Goal: Task Accomplishment & Management: Use online tool/utility

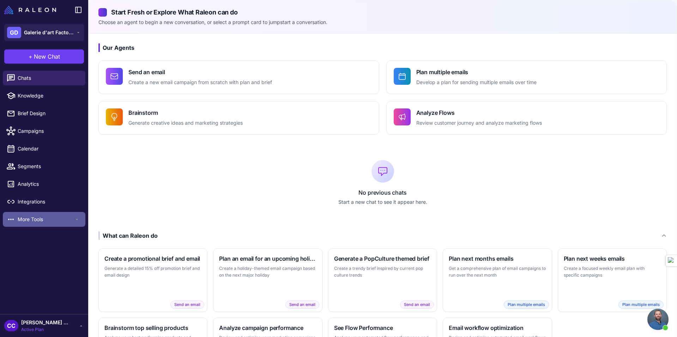
click at [35, 217] on span "More Tools" at bounding box center [46, 219] width 56 height 8
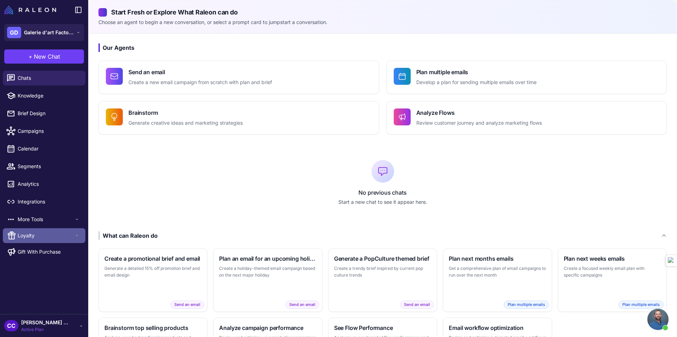
click at [35, 240] on div "Loyalty" at bounding box center [44, 235] width 83 height 15
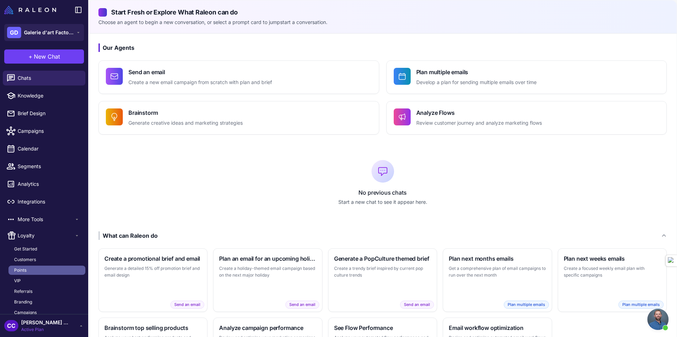
click at [41, 267] on link "Points" at bounding box center [46, 269] width 77 height 9
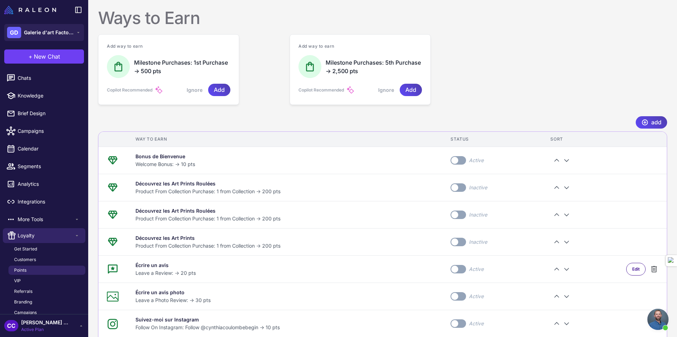
scroll to position [329, 0]
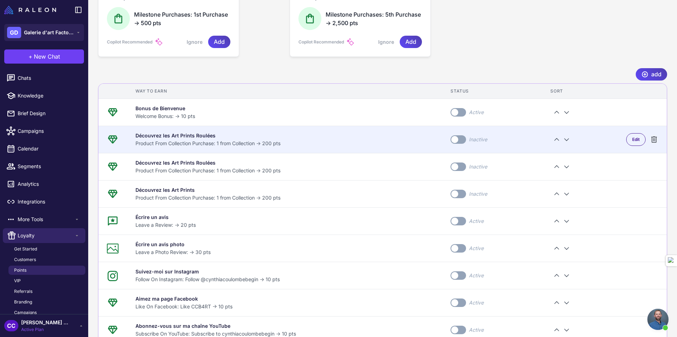
click at [461, 141] on label "Toggle" at bounding box center [459, 139] width 16 height 8
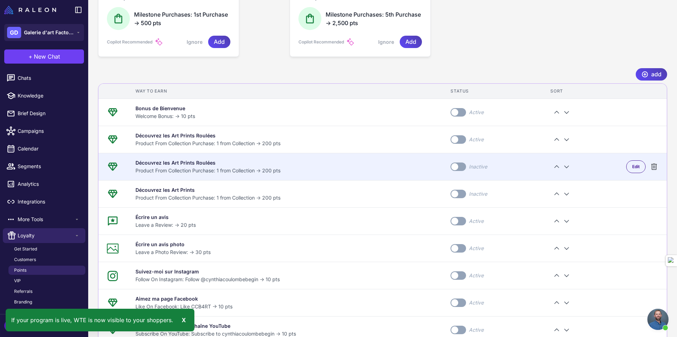
click at [457, 164] on span at bounding box center [454, 166] width 7 height 7
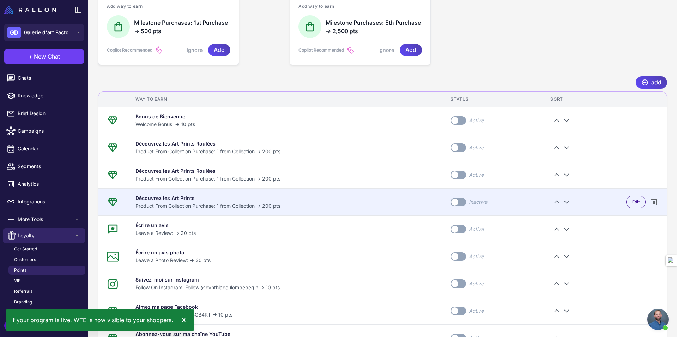
scroll to position [345, 0]
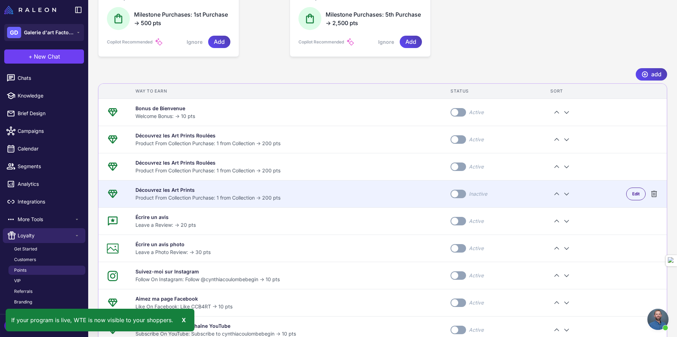
click at [456, 190] on span at bounding box center [454, 193] width 7 height 7
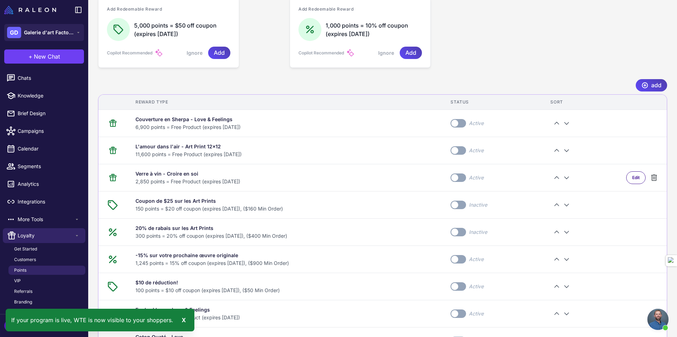
scroll to position [802, 0]
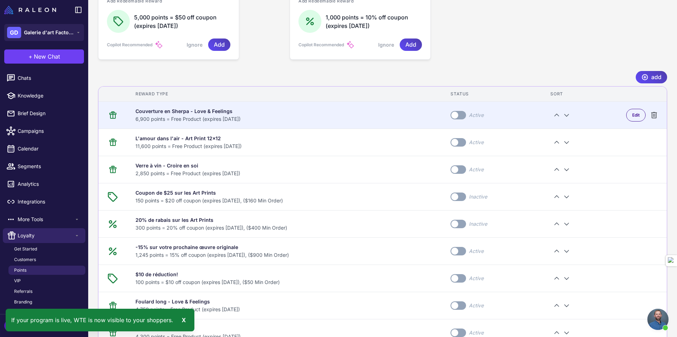
click at [458, 113] on span at bounding box center [454, 114] width 7 height 7
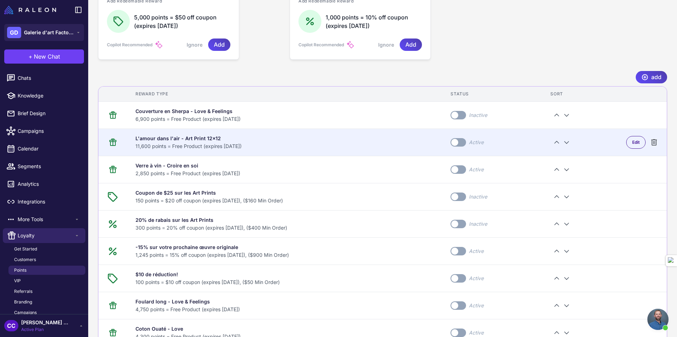
click at [456, 139] on label "Toggle" at bounding box center [459, 142] width 16 height 8
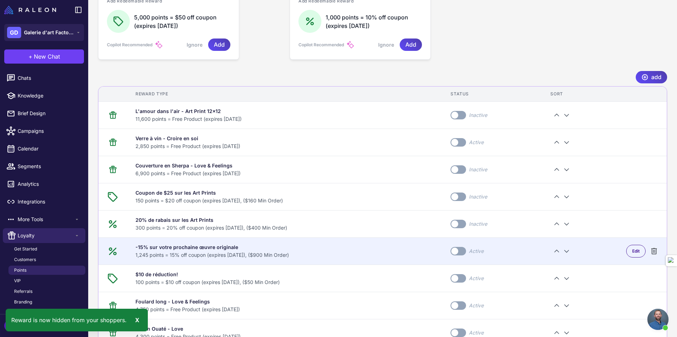
click at [453, 250] on label "Toggle" at bounding box center [459, 251] width 16 height 8
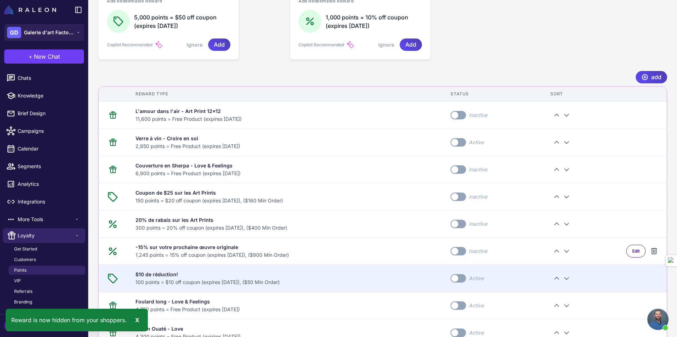
scroll to position [779, 0]
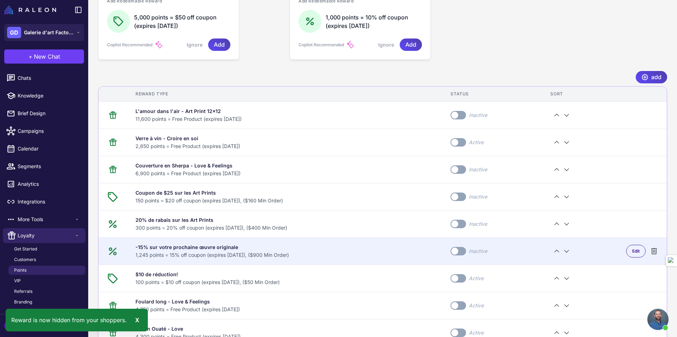
click at [457, 254] on label "Toggle" at bounding box center [459, 251] width 16 height 8
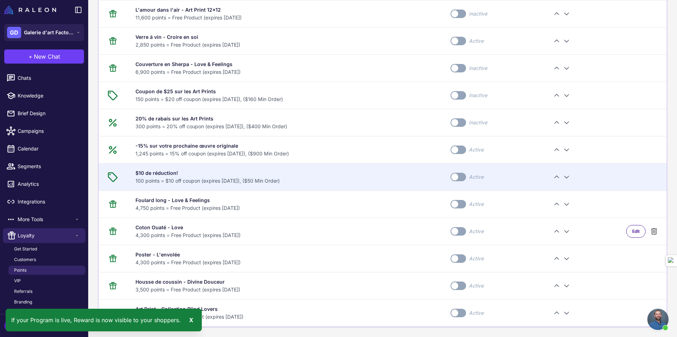
scroll to position [888, 0]
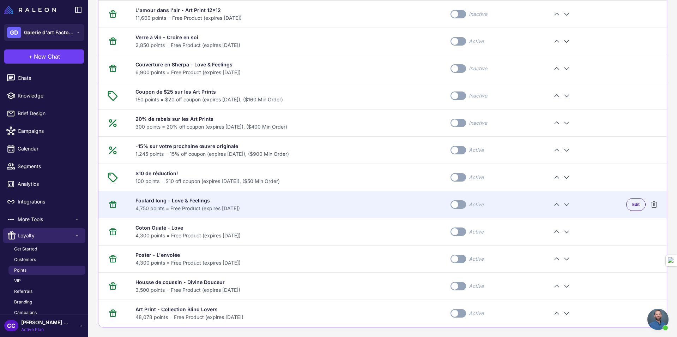
click at [458, 205] on span at bounding box center [454, 204] width 7 height 7
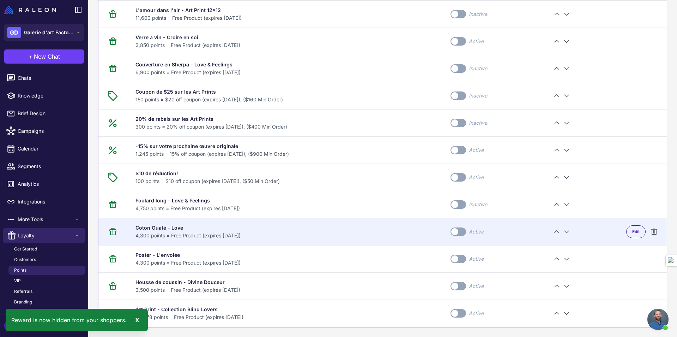
click at [457, 227] on label "Toggle" at bounding box center [459, 231] width 16 height 8
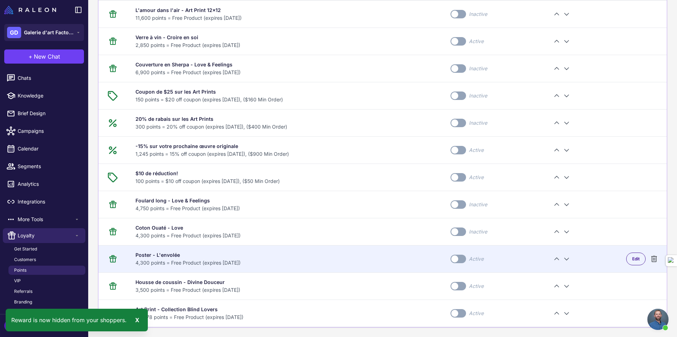
click at [454, 259] on label "Toggle" at bounding box center [459, 258] width 16 height 8
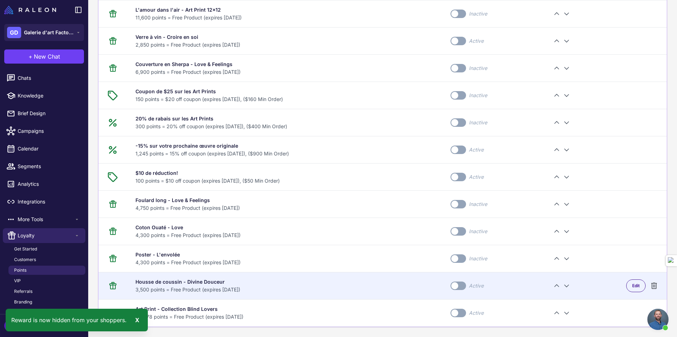
click at [455, 284] on label "Toggle" at bounding box center [459, 285] width 16 height 8
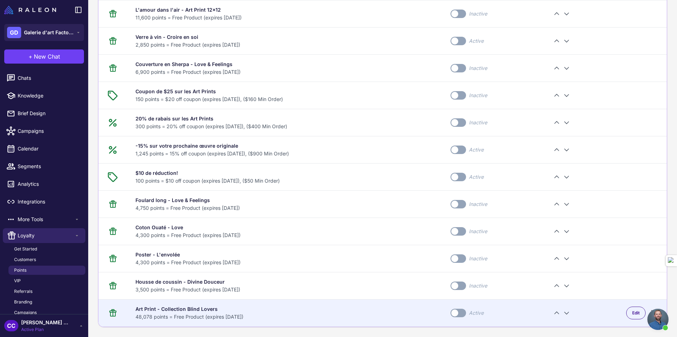
click at [454, 313] on label "Toggle" at bounding box center [459, 312] width 16 height 8
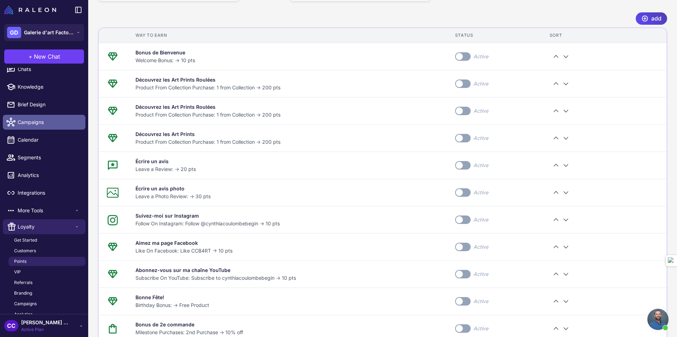
scroll to position [0, 0]
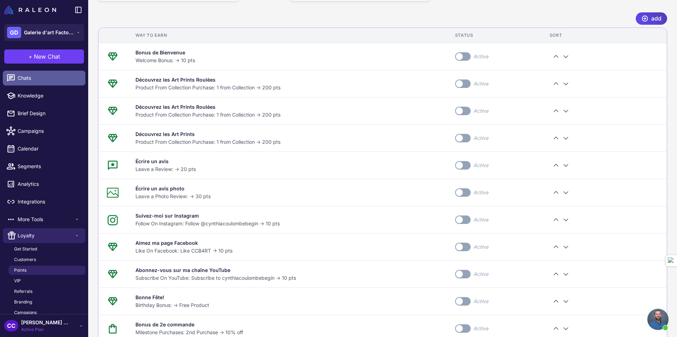
click at [29, 83] on link "Chats" at bounding box center [44, 78] width 83 height 15
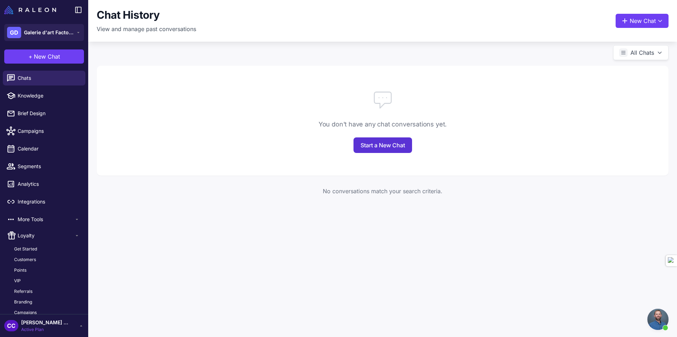
click at [394, 146] on link "Start a New Chat" at bounding box center [382, 145] width 59 height 16
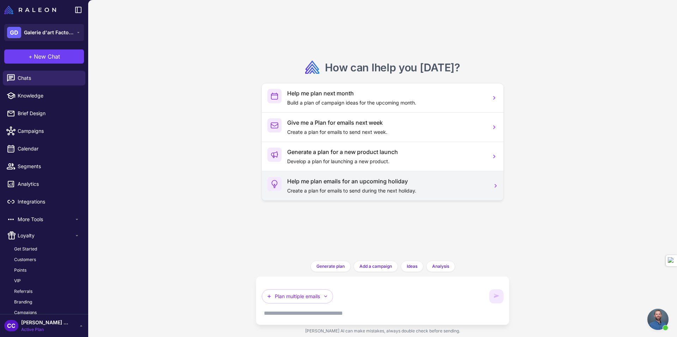
click at [371, 187] on p "Create a plan for emails to send during the next holiday." at bounding box center [386, 191] width 198 height 8
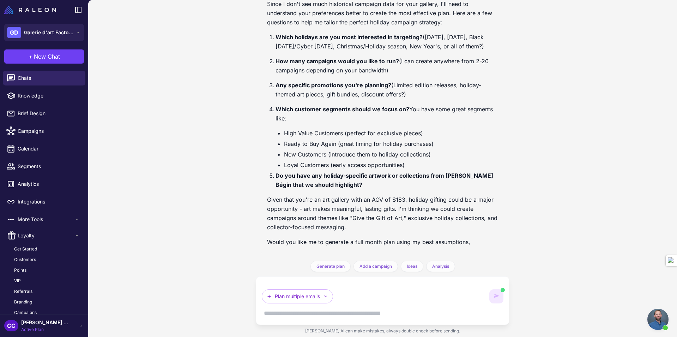
scroll to position [92, 0]
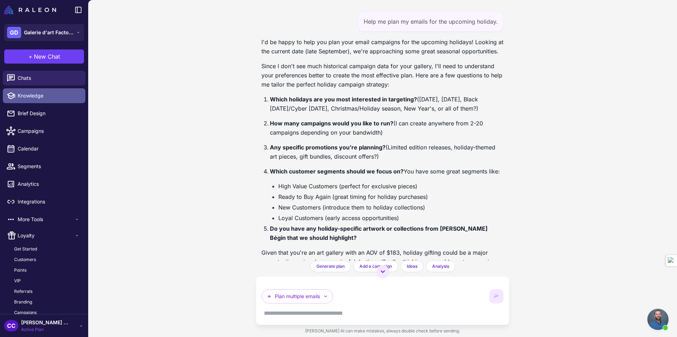
click at [19, 97] on span "Knowledge" at bounding box center [49, 96] width 62 height 8
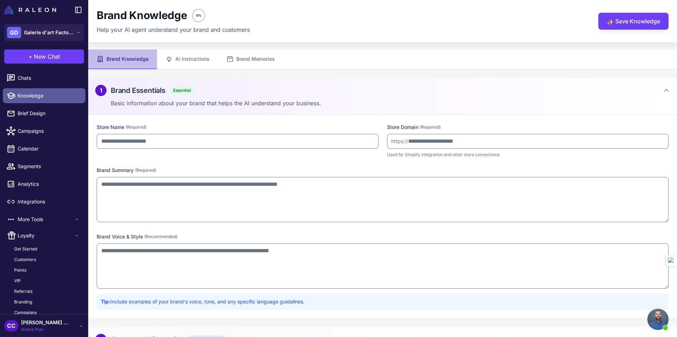
type input "**********"
type textarea "**********"
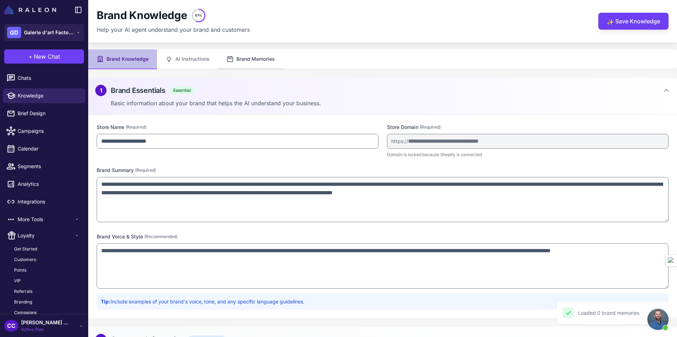
click at [252, 62] on button "Brand Memories" at bounding box center [250, 59] width 65 height 20
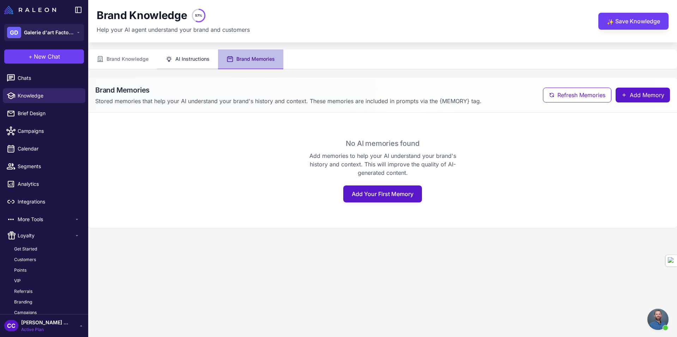
click at [199, 58] on button "AI Instructions" at bounding box center [187, 59] width 61 height 20
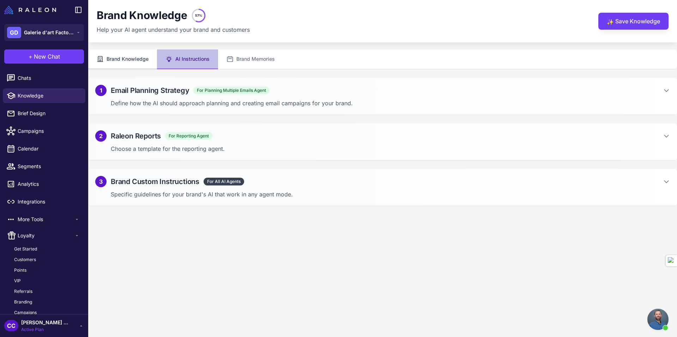
click at [144, 56] on button "Brand Knowledge" at bounding box center [122, 59] width 69 height 20
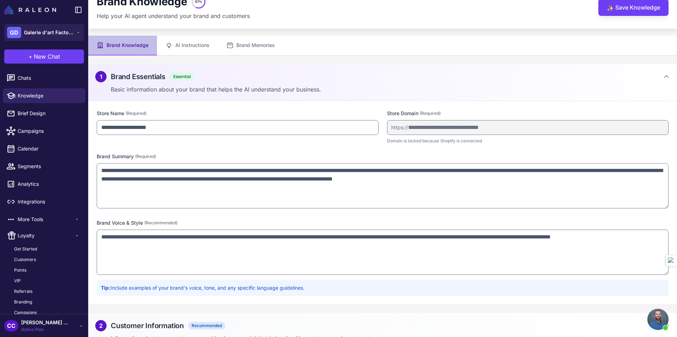
scroll to position [27, 0]
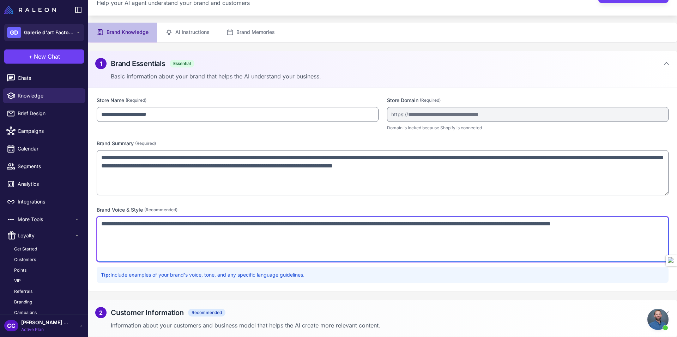
click at [166, 238] on textarea "**********" at bounding box center [383, 238] width 572 height 45
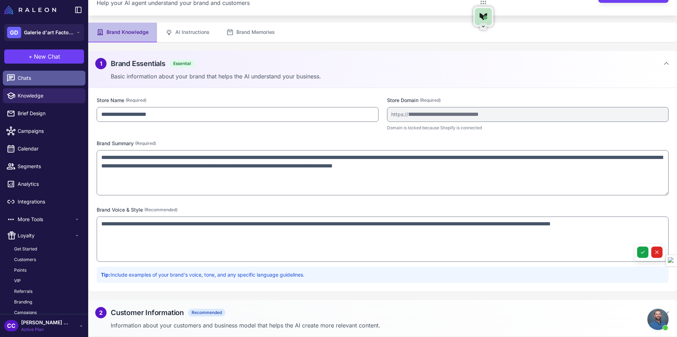
click at [21, 78] on span "Chats" at bounding box center [49, 78] width 62 height 8
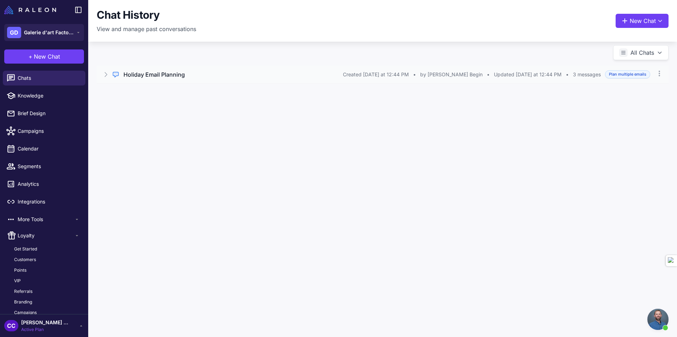
click at [102, 76] on div "Regular Chat Holiday Email Planning Created Today at 12:44 PM • by Cynthia Coul…" at bounding box center [383, 75] width 572 height 18
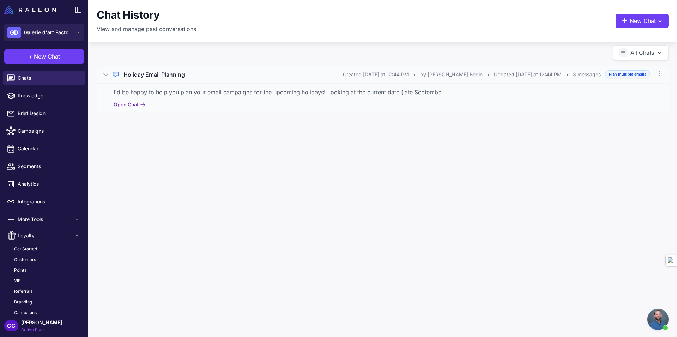
click at [127, 104] on button "Open Chat" at bounding box center [130, 105] width 32 height 8
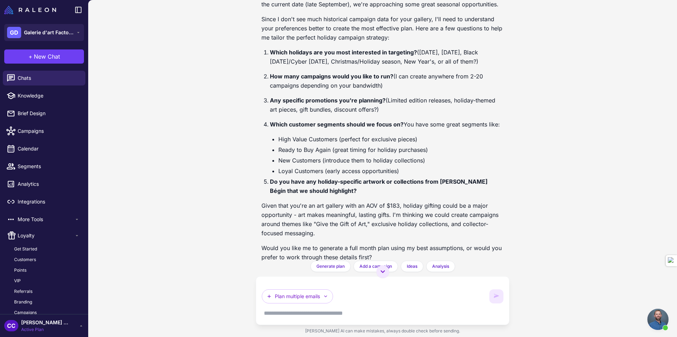
scroll to position [84, 0]
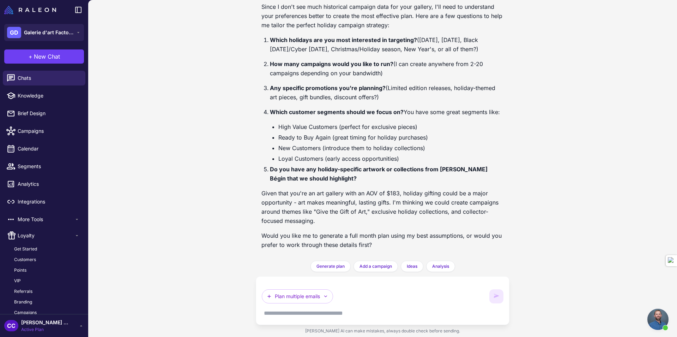
drag, startPoint x: 420, startPoint y: 297, endPoint x: 376, endPoint y: 276, distance: 48.4
click at [378, 277] on div "Plan multiple emails" at bounding box center [383, 300] width 254 height 49
click at [320, 283] on div "Plan multiple emails" at bounding box center [383, 300] width 242 height 37
click at [343, 298] on div "Plan multiple emails" at bounding box center [374, 296] width 224 height 14
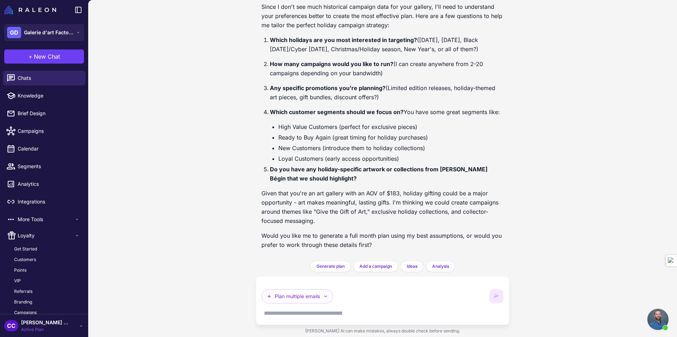
click at [448, 290] on div "Plan multiple emails" at bounding box center [374, 296] width 224 height 14
click at [320, 311] on textarea at bounding box center [383, 312] width 242 height 11
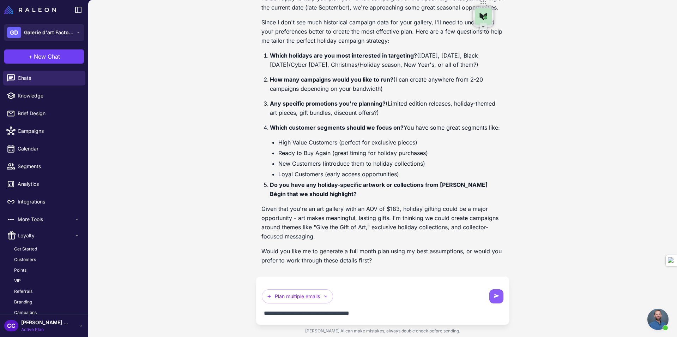
type textarea "**********"
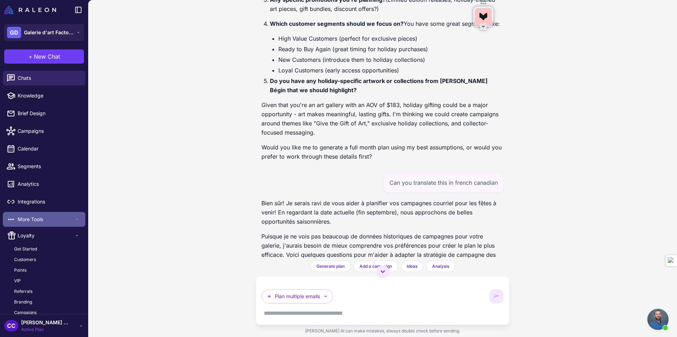
scroll to position [0, 0]
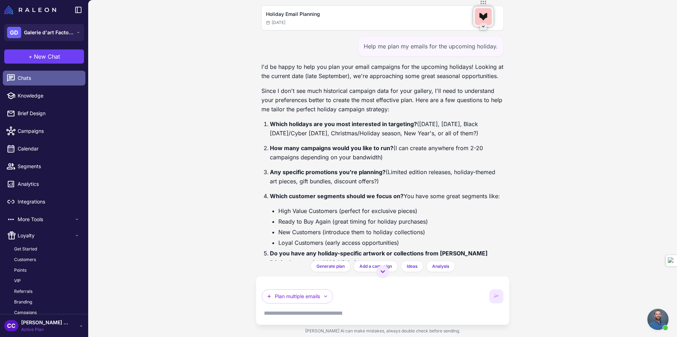
click at [37, 80] on span "Chats" at bounding box center [49, 78] width 62 height 8
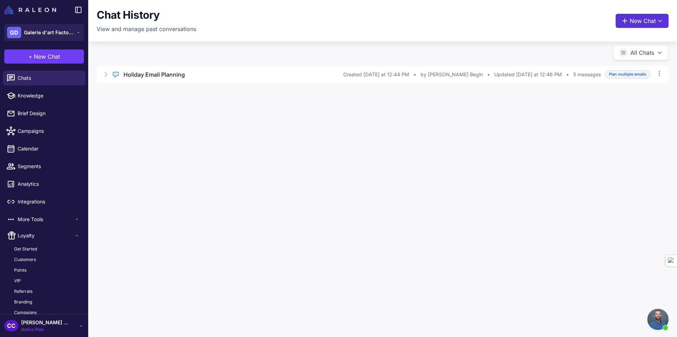
click at [636, 22] on button "New Chat" at bounding box center [642, 21] width 53 height 14
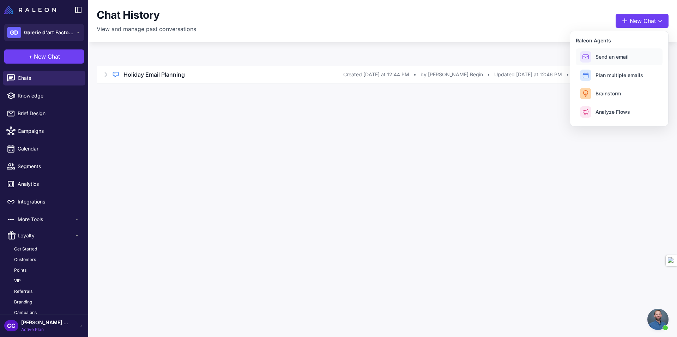
click at [611, 56] on span "Send an email" at bounding box center [611, 56] width 33 height 7
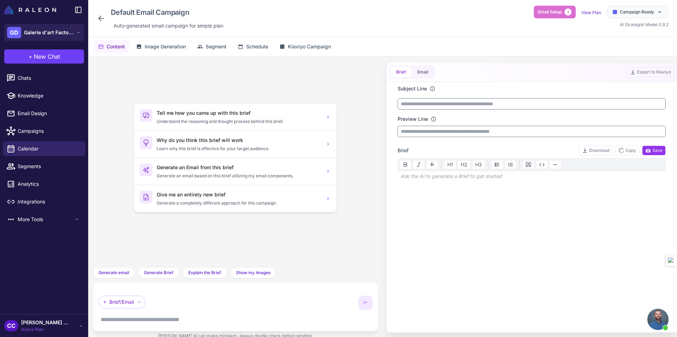
click at [99, 20] on icon at bounding box center [101, 18] width 8 height 8
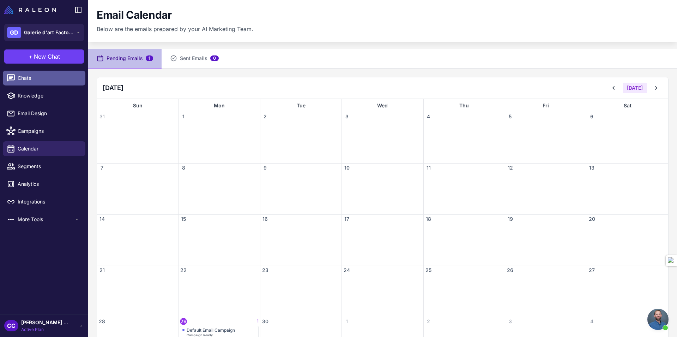
click at [34, 81] on span "Chats" at bounding box center [49, 78] width 62 height 8
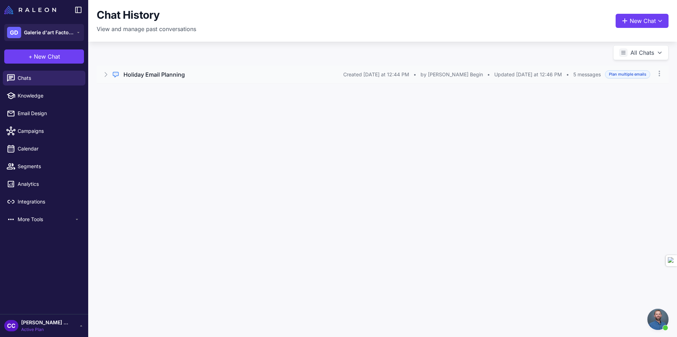
click at [106, 74] on icon at bounding box center [106, 74] width 2 height 4
click at [132, 103] on button "Open Chat" at bounding box center [130, 105] width 32 height 8
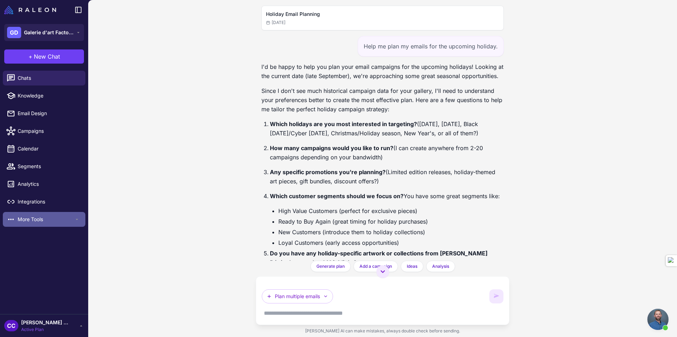
click at [38, 216] on span "More Tools" at bounding box center [46, 219] width 56 height 8
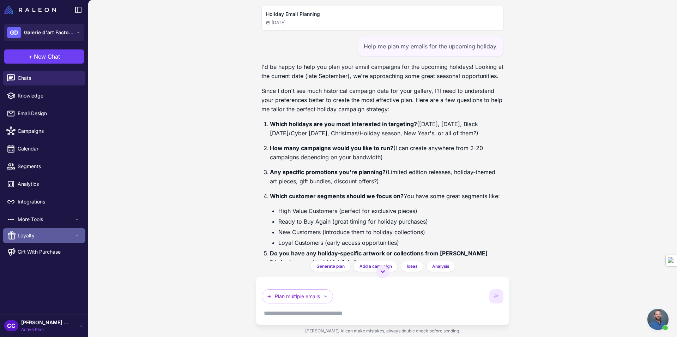
click at [36, 239] on div "Loyalty" at bounding box center [44, 235] width 83 height 15
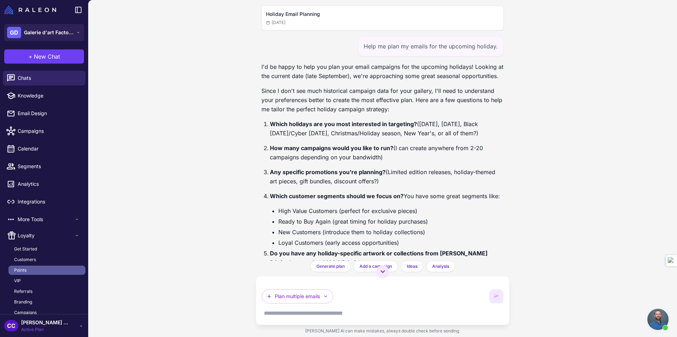
click at [31, 272] on link "Points" at bounding box center [46, 269] width 77 height 9
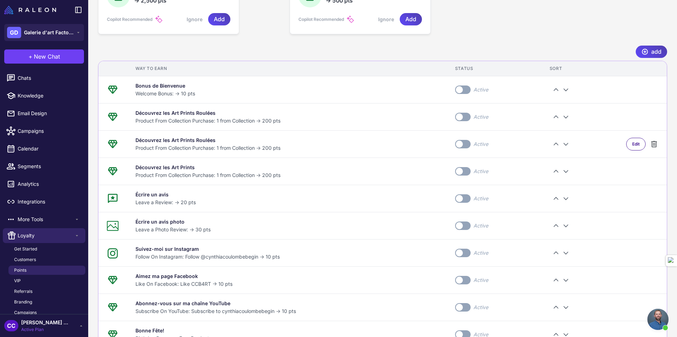
scroll to position [366, 0]
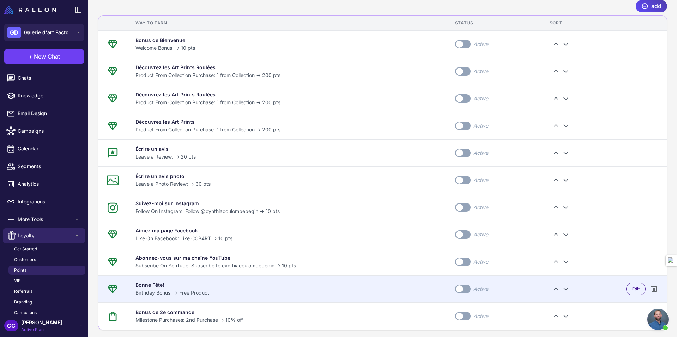
click at [459, 289] on label "Toggle" at bounding box center [463, 288] width 16 height 8
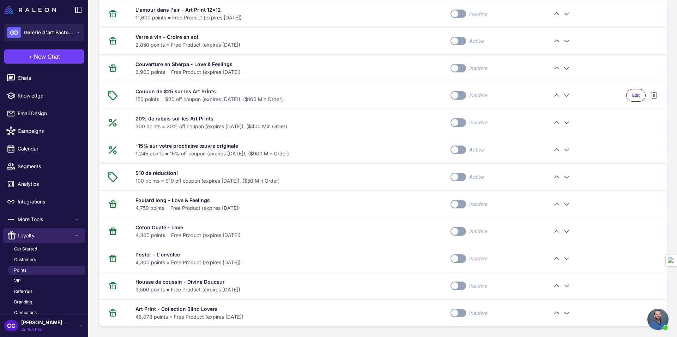
scroll to position [820, 0]
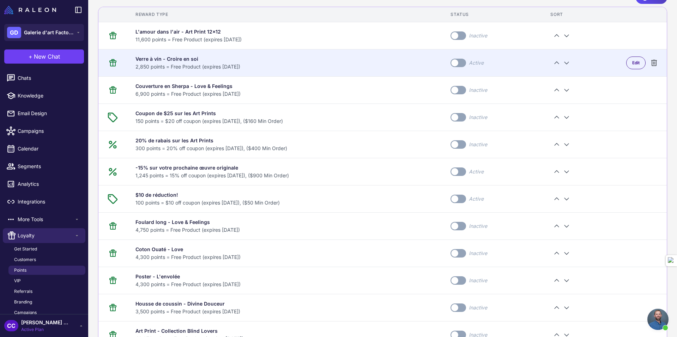
click at [458, 60] on span at bounding box center [454, 62] width 7 height 7
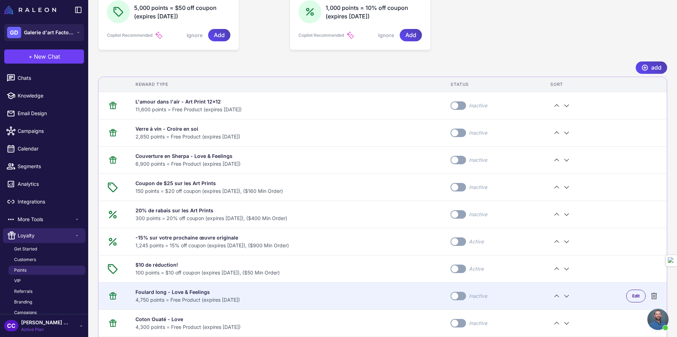
scroll to position [740, 0]
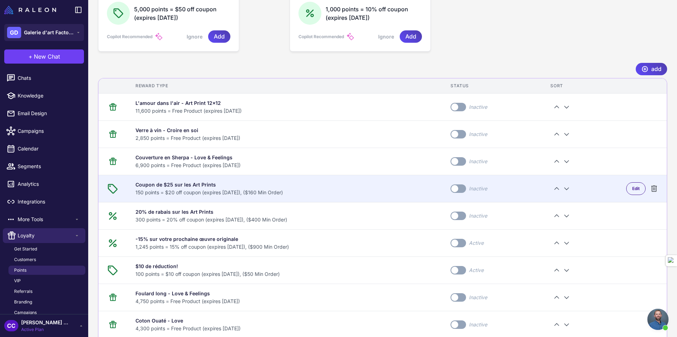
click at [460, 188] on label "Toggle" at bounding box center [459, 188] width 16 height 8
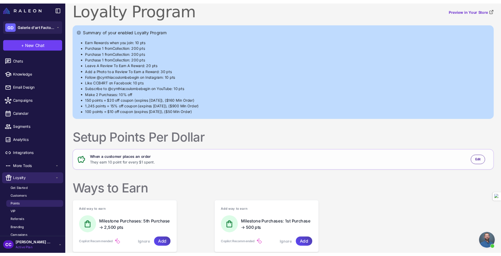
scroll to position [12, 0]
